Goal: Check status: Check status

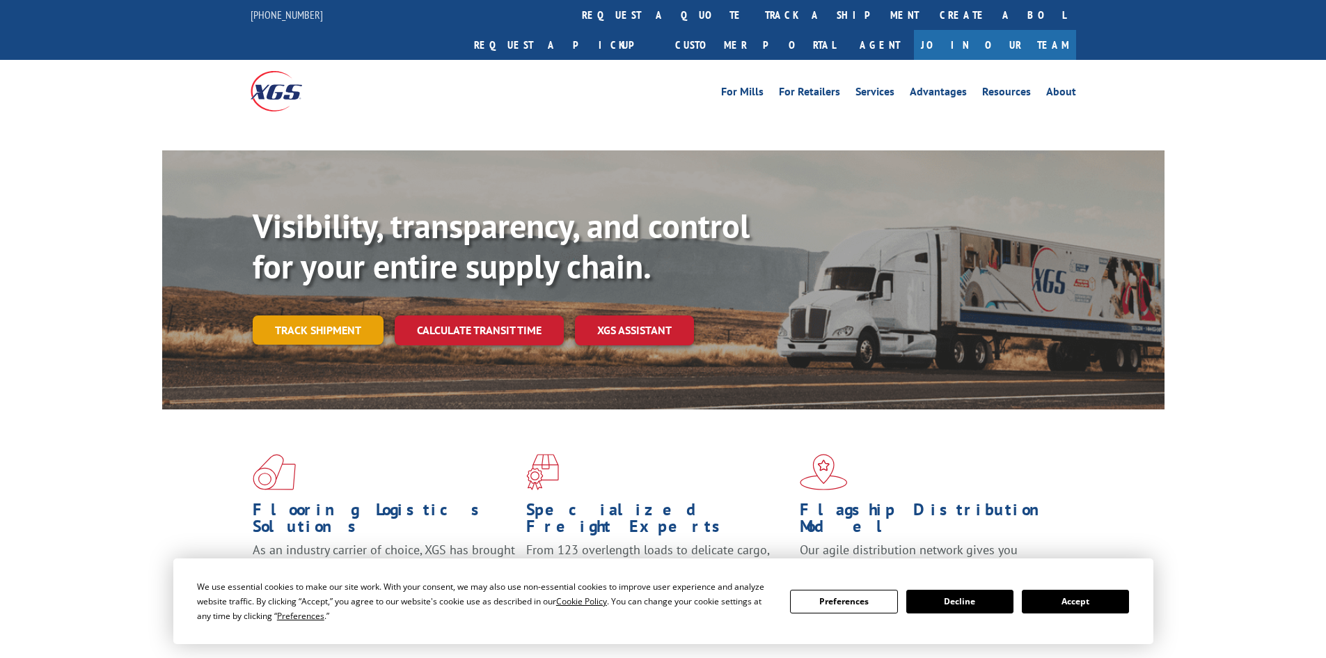
click at [347, 315] on link "Track shipment" at bounding box center [318, 329] width 131 height 29
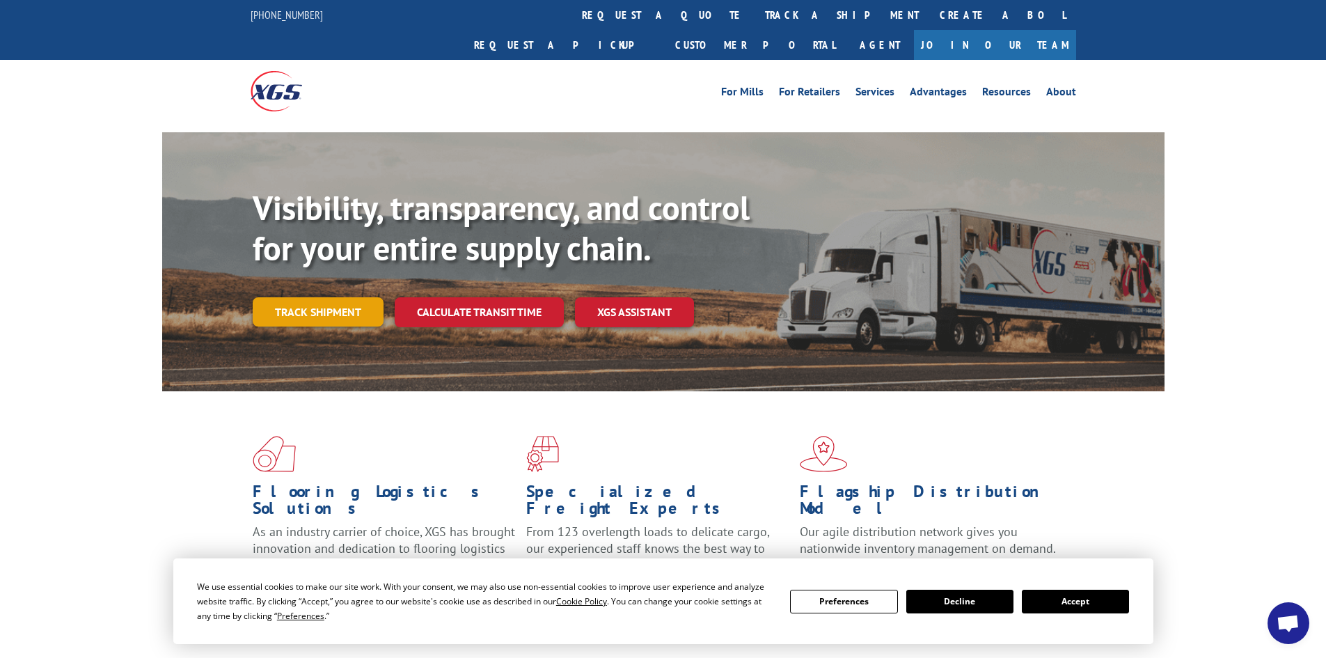
click at [331, 297] on link "Track shipment" at bounding box center [318, 311] width 131 height 29
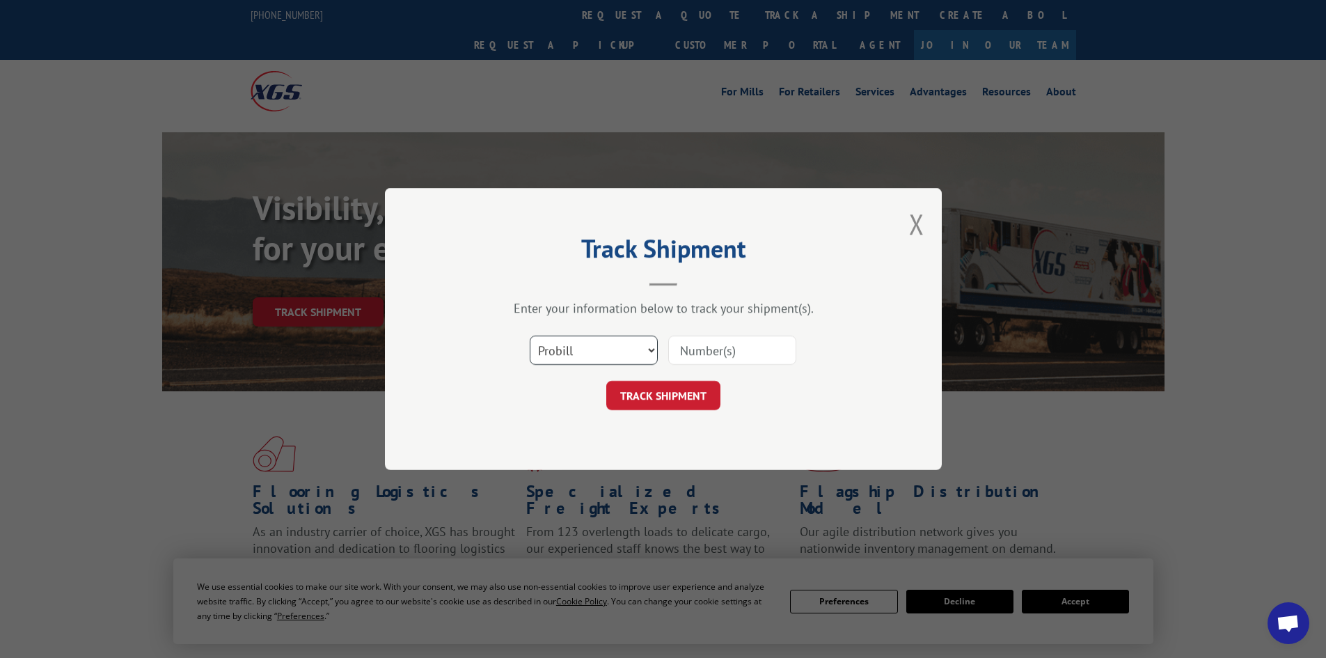
click at [597, 347] on select "Select category... Probill BOL PO" at bounding box center [594, 350] width 128 height 29
select select "bol"
click at [530, 336] on select "Select category... Probill BOL PO" at bounding box center [594, 350] width 128 height 29
paste input "5206936"
type input "5206936"
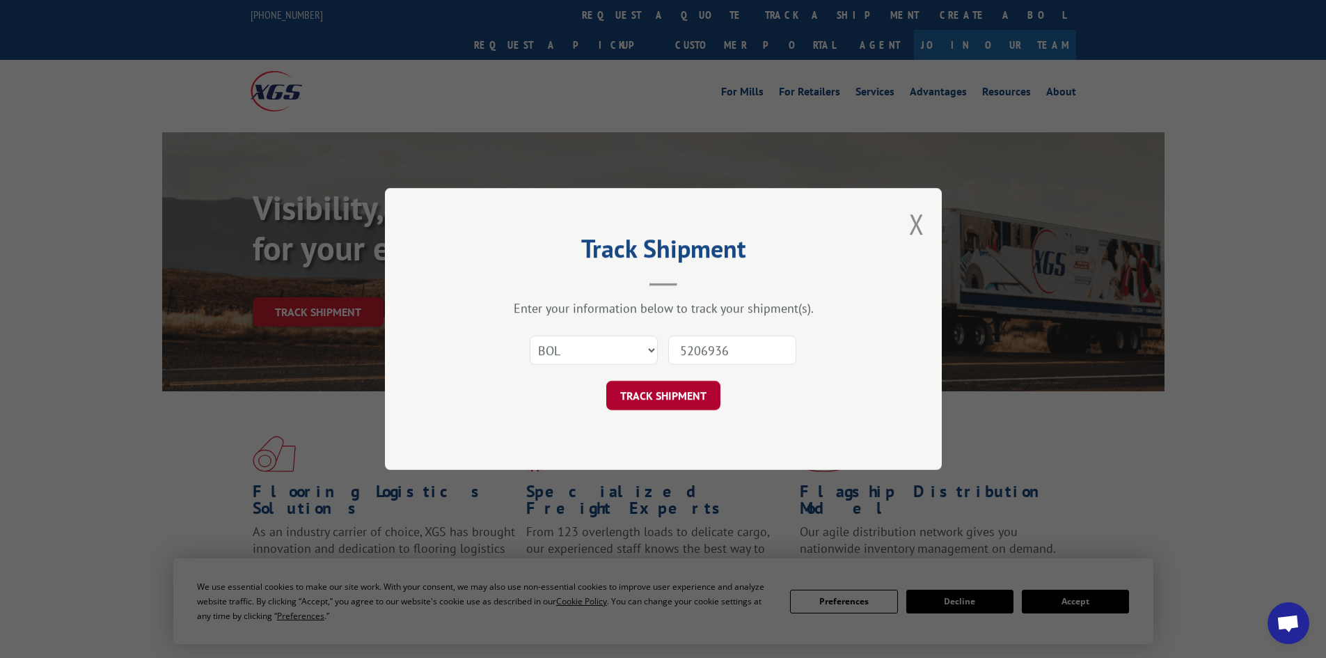
click at [682, 389] on button "TRACK SHIPMENT" at bounding box center [663, 395] width 114 height 29
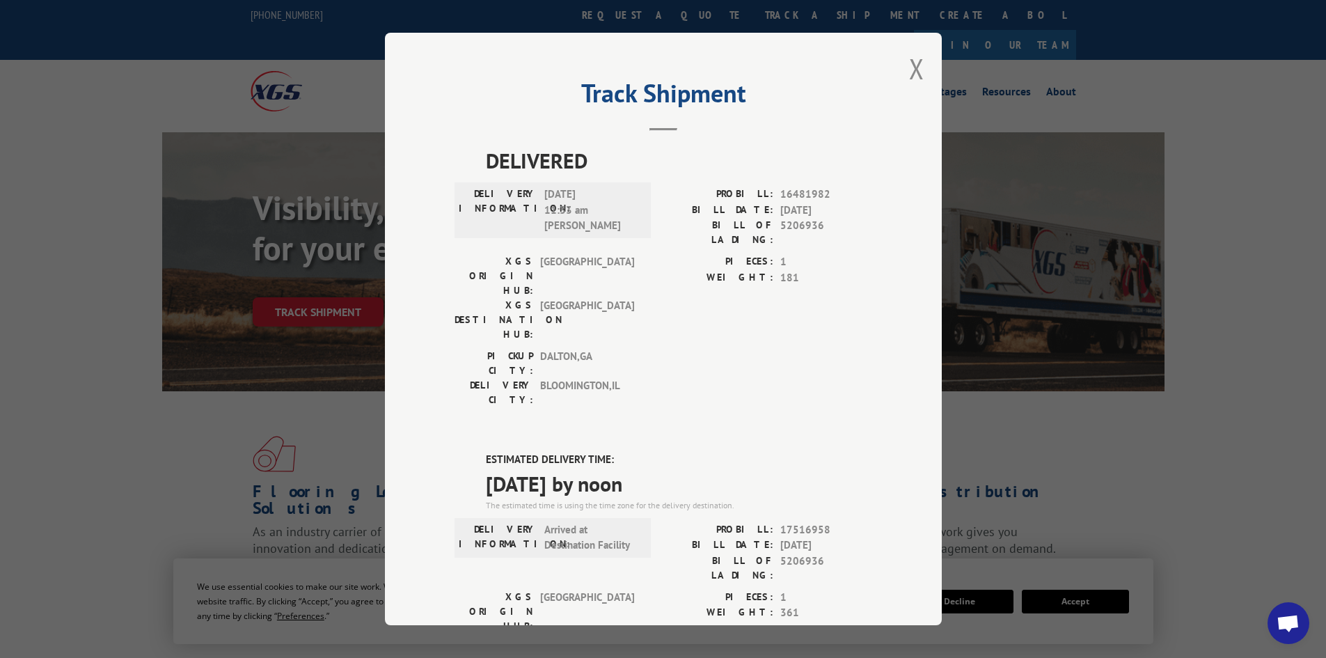
scroll to position [70, 0]
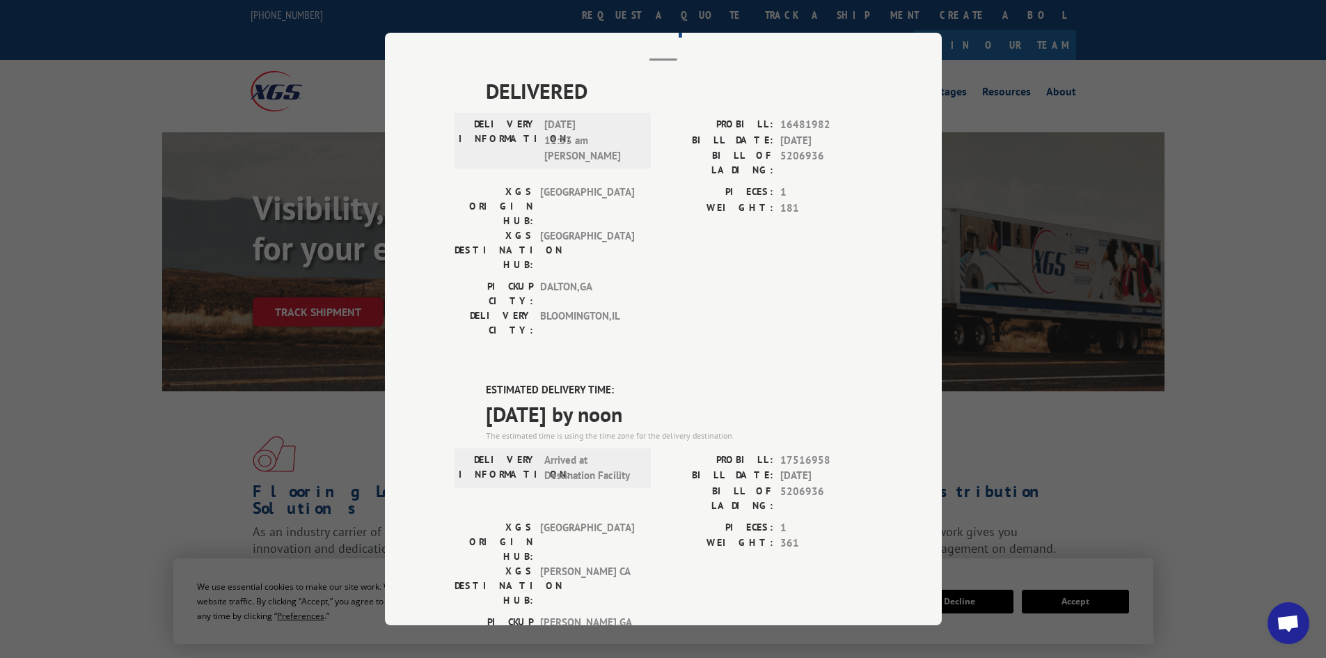
drag, startPoint x: 505, startPoint y: 306, endPoint x: 679, endPoint y: 340, distance: 177.5
click at [679, 382] on div "ESTIMATED DELIVERY TIME: [DATE] by noon The estimated time is using the time zo…" at bounding box center [679, 412] width 386 height 60
copy div "TIMATED DELIVERY TIME: [DATE] by noon"
click at [805, 274] on div "DELIVERED DELIVERY INFORMATION: [DATE] 11:33 am [PERSON_NAME]: 16481982 BILL DA…" at bounding box center [664, 497] width 418 height 845
drag, startPoint x: 773, startPoint y: 409, endPoint x: 816, endPoint y: 411, distance: 43.2
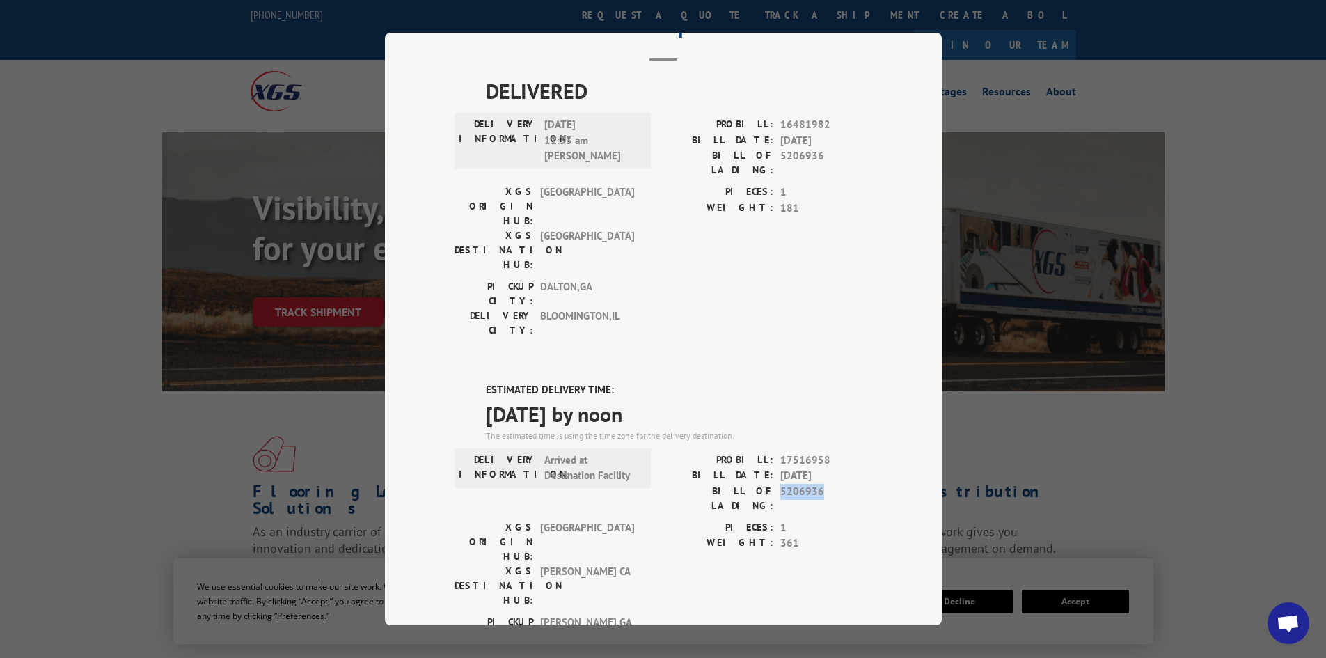
click at [816, 484] on div "BILL OF LADING: 5206936" at bounding box center [767, 498] width 209 height 29
click at [835, 484] on span "5206936" at bounding box center [826, 498] width 92 height 29
drag, startPoint x: 773, startPoint y: 379, endPoint x: 820, endPoint y: 380, distance: 46.7
click at [820, 453] on div "PROBILL: 17516958" at bounding box center [767, 461] width 209 height 16
copy span "17516958"
